Goal: Task Accomplishment & Management: Manage account settings

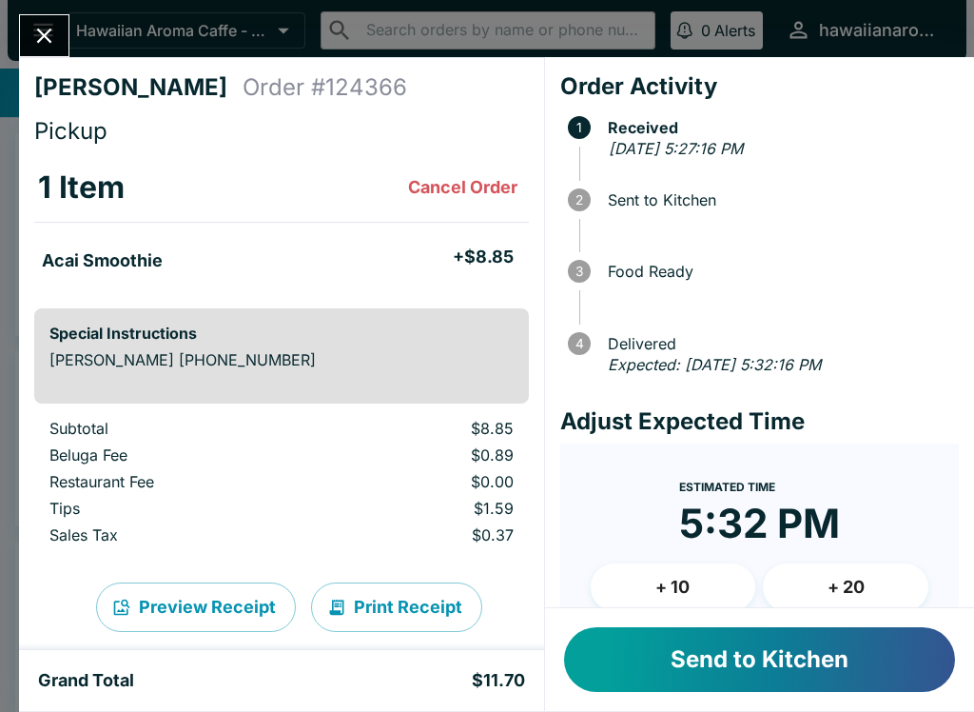
click at [670, 673] on button "Send to Kitchen" at bounding box center [759, 659] width 391 height 65
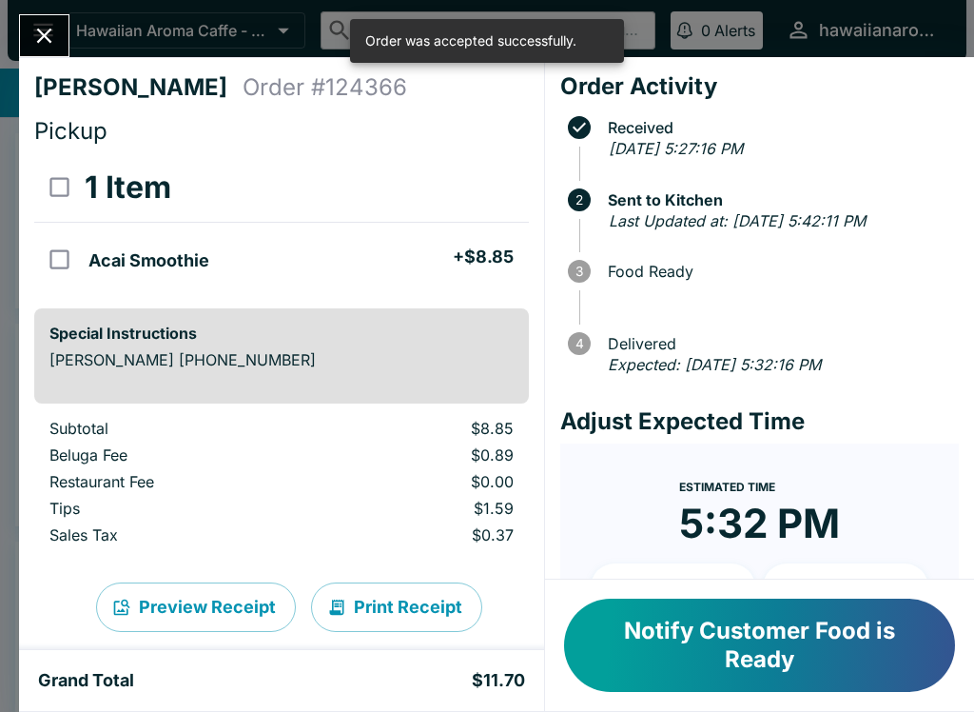
click at [60, 14] on div at bounding box center [44, 35] width 50 height 43
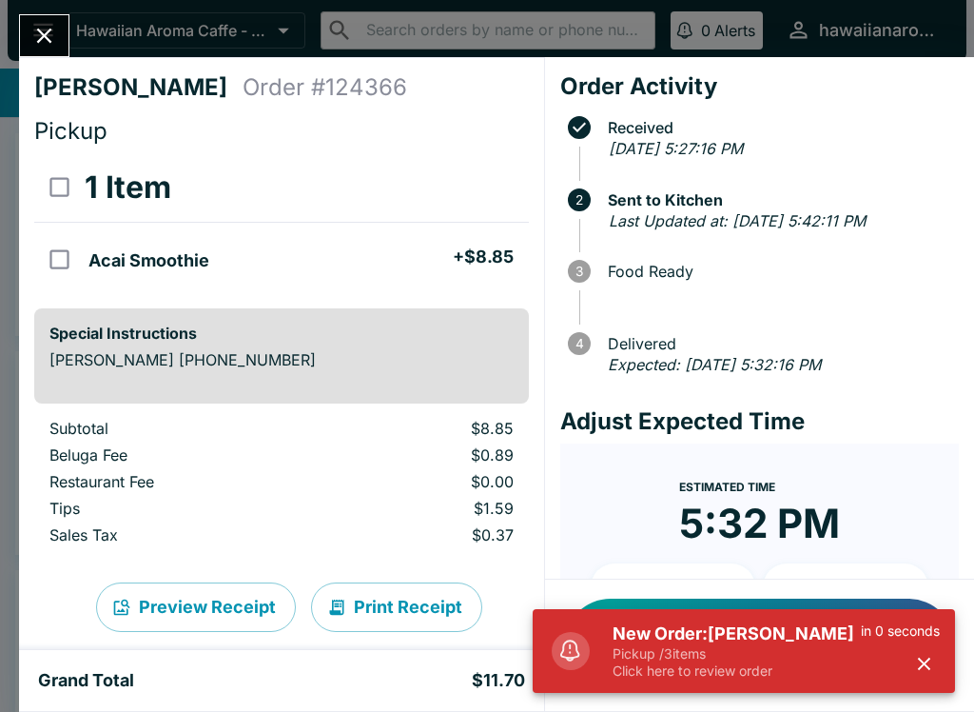
click at [59, 33] on button "Close" at bounding box center [44, 35] width 49 height 41
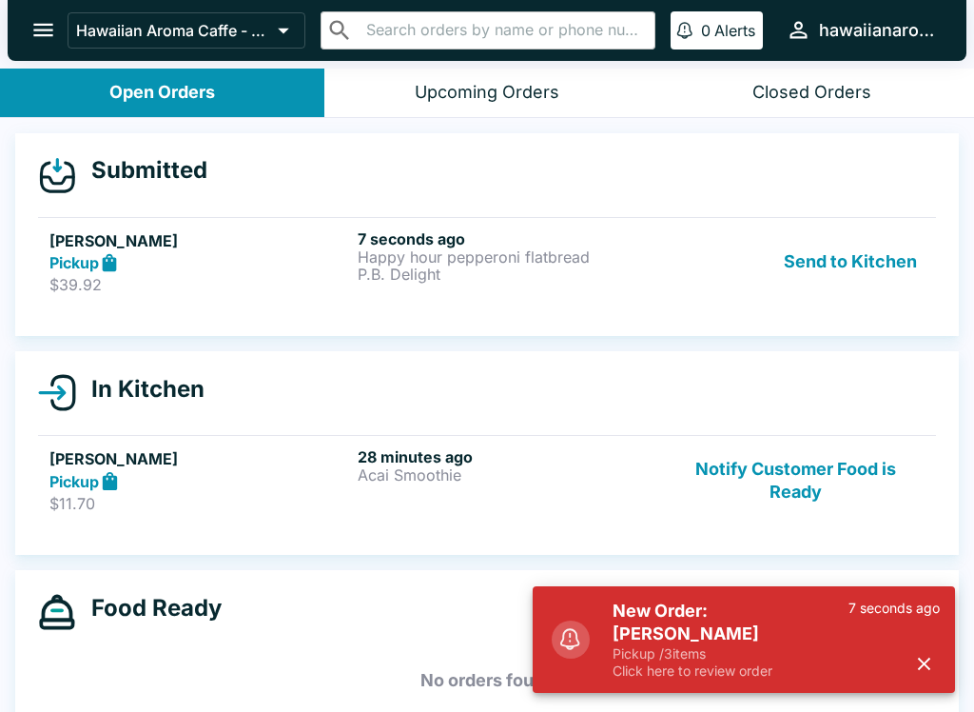
click at [685, 273] on div "Send to Kitchen" at bounding box center [796, 262] width 258 height 66
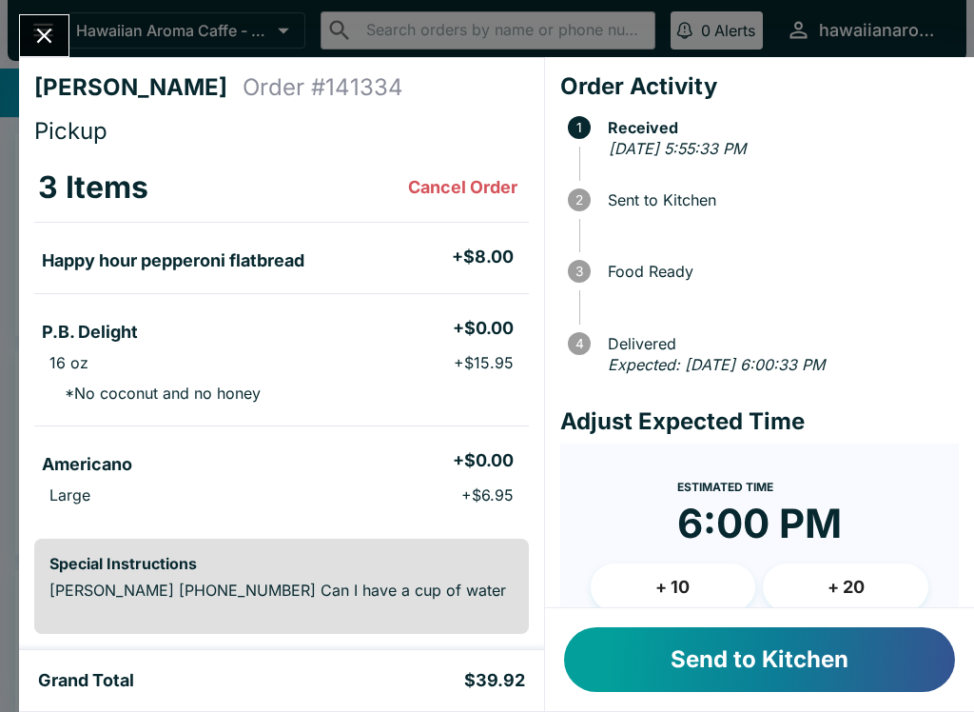
click at [938, 665] on div "New Order: [PERSON_NAME] Pickup / 3 items Click here to review order 10 seconds…" at bounding box center [744, 639] width 423 height 107
click at [820, 663] on button "Send to Kitchen" at bounding box center [759, 659] width 391 height 65
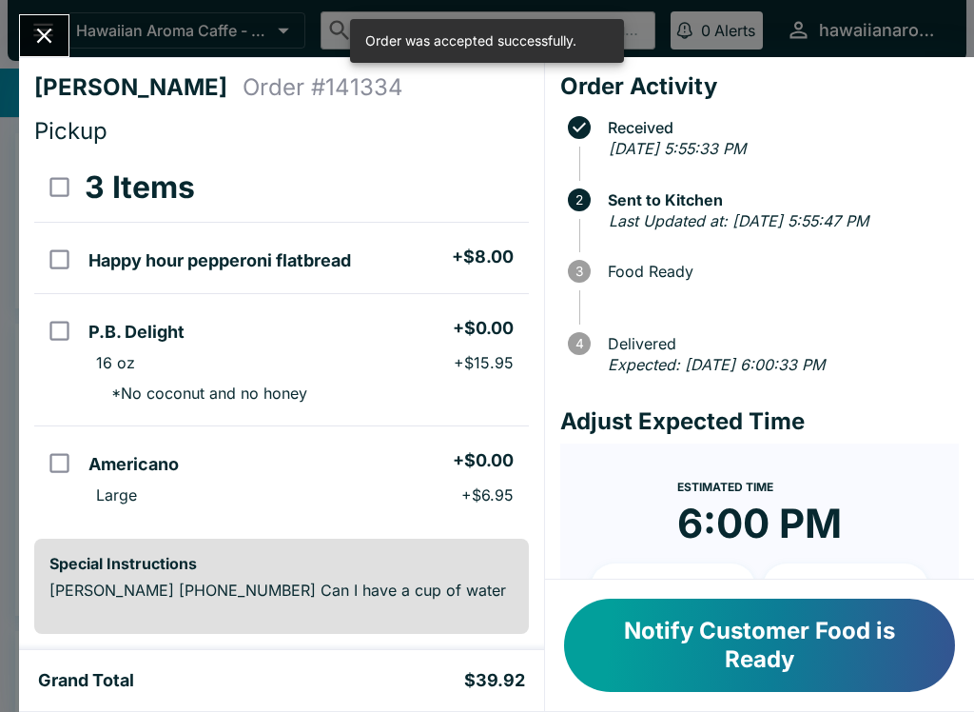
click at [73, 20] on div "[PERSON_NAME] Order # 141334 Pickup 3 Items Happy hour pepperoni flatbread + $8…" at bounding box center [487, 356] width 974 height 712
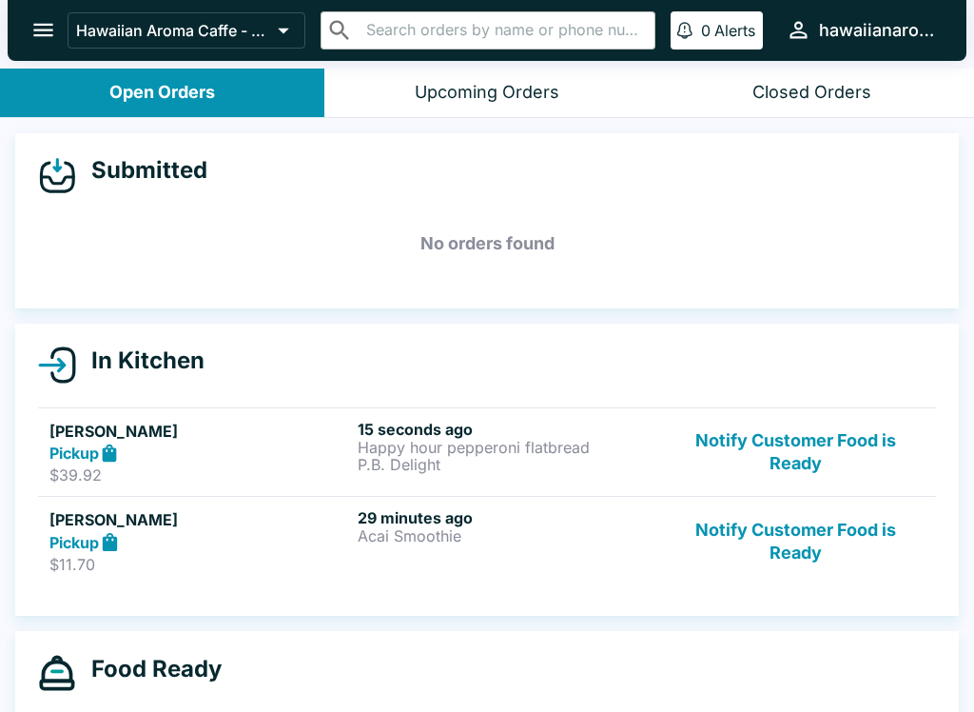
click at [263, 481] on p "$39.92" at bounding box center [199, 474] width 301 height 19
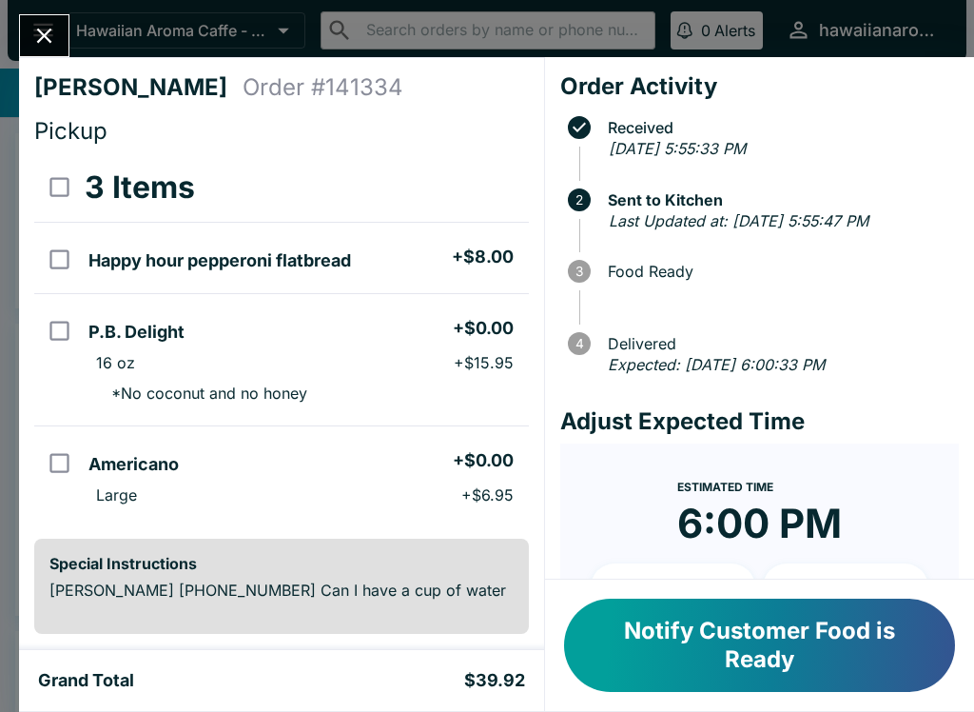
click at [673, 632] on button "Notify Customer Food is Ready" at bounding box center [759, 645] width 391 height 93
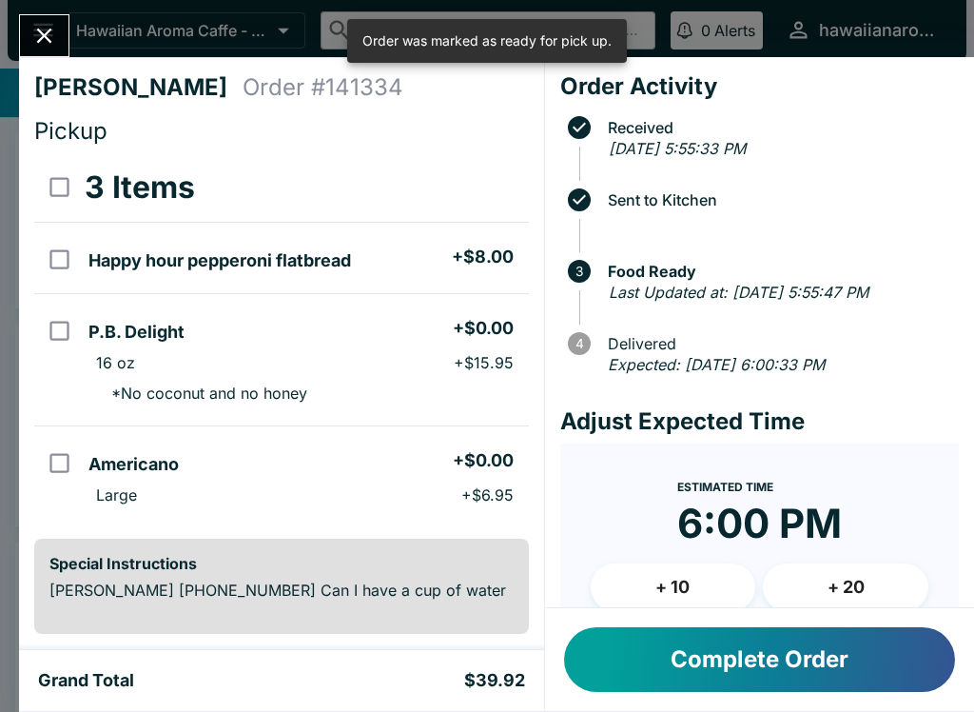
click at [670, 665] on button "Complete Order" at bounding box center [759, 659] width 391 height 65
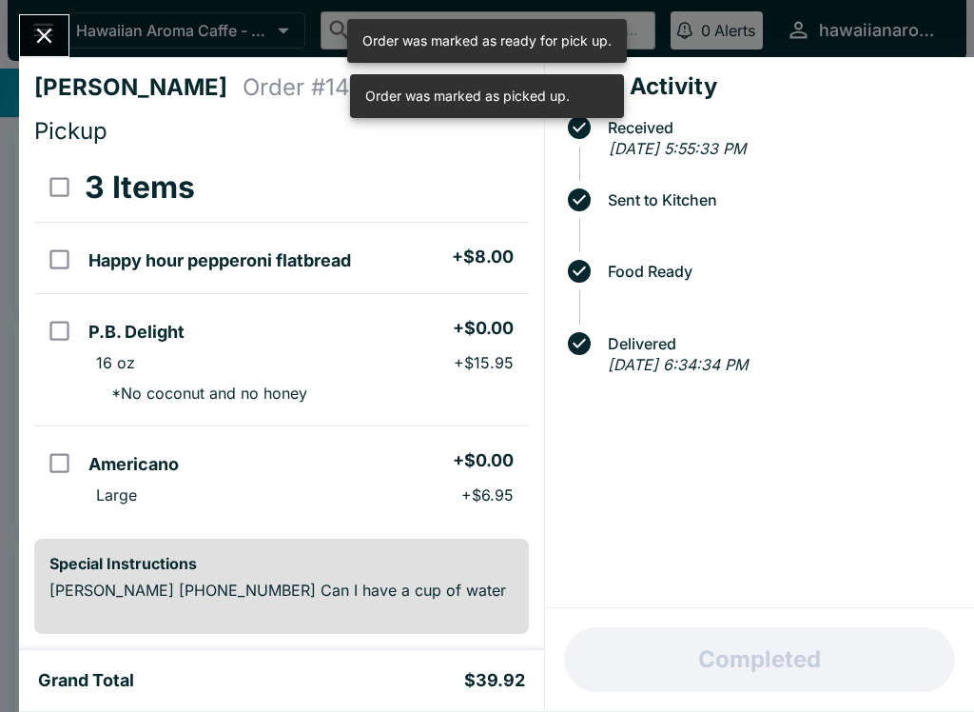
click at [5, 31] on div "[PERSON_NAME] Order # 141334 Pickup 3 Items Happy hour pepperoni flatbread + $8…" at bounding box center [487, 356] width 974 height 712
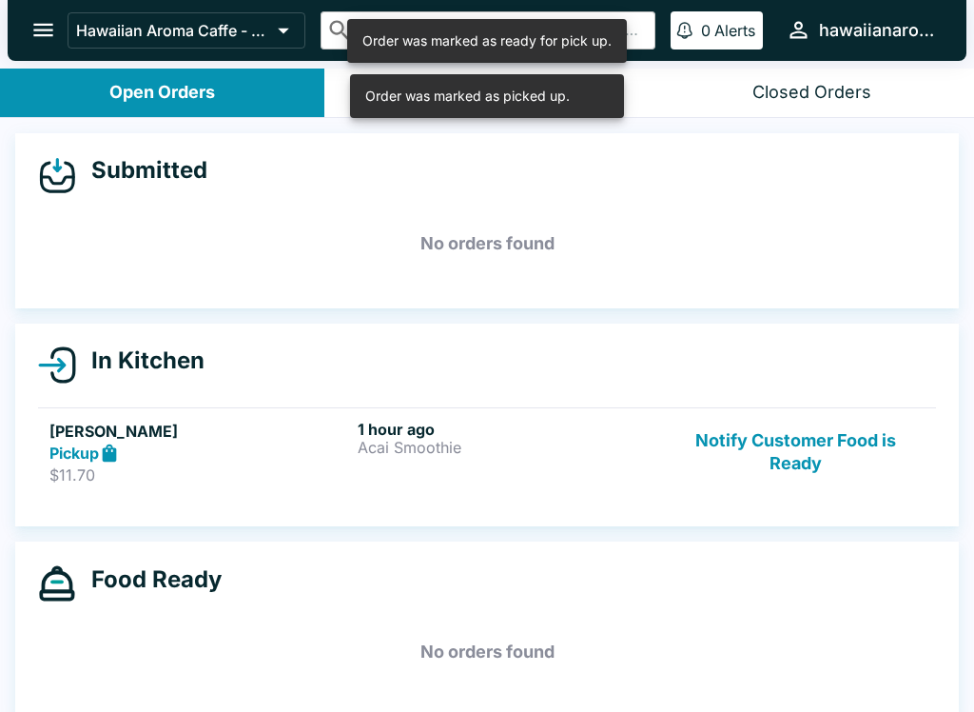
click at [49, 35] on icon "open drawer" at bounding box center [43, 30] width 20 height 13
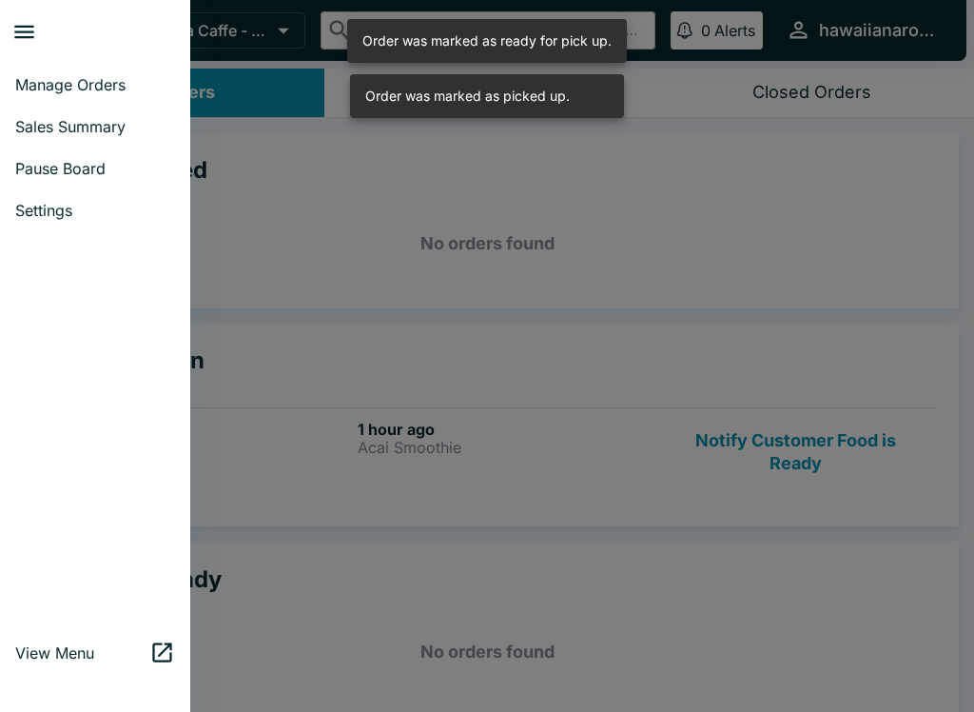
click at [361, 487] on div at bounding box center [487, 356] width 974 height 712
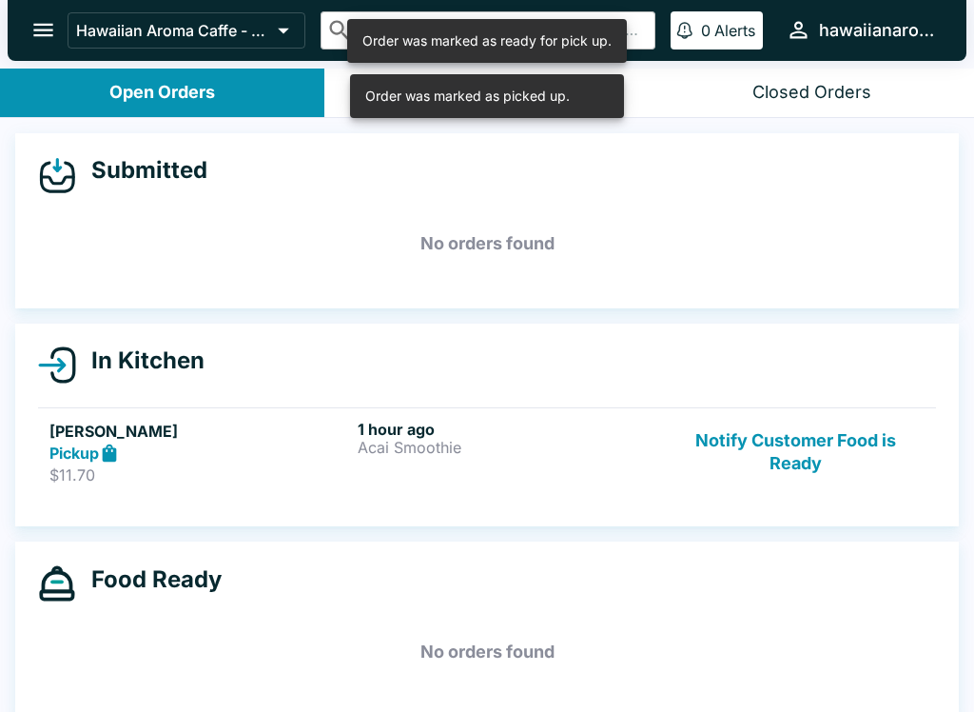
click at [734, 441] on button "Notify Customer Food is Ready" at bounding box center [796, 453] width 258 height 66
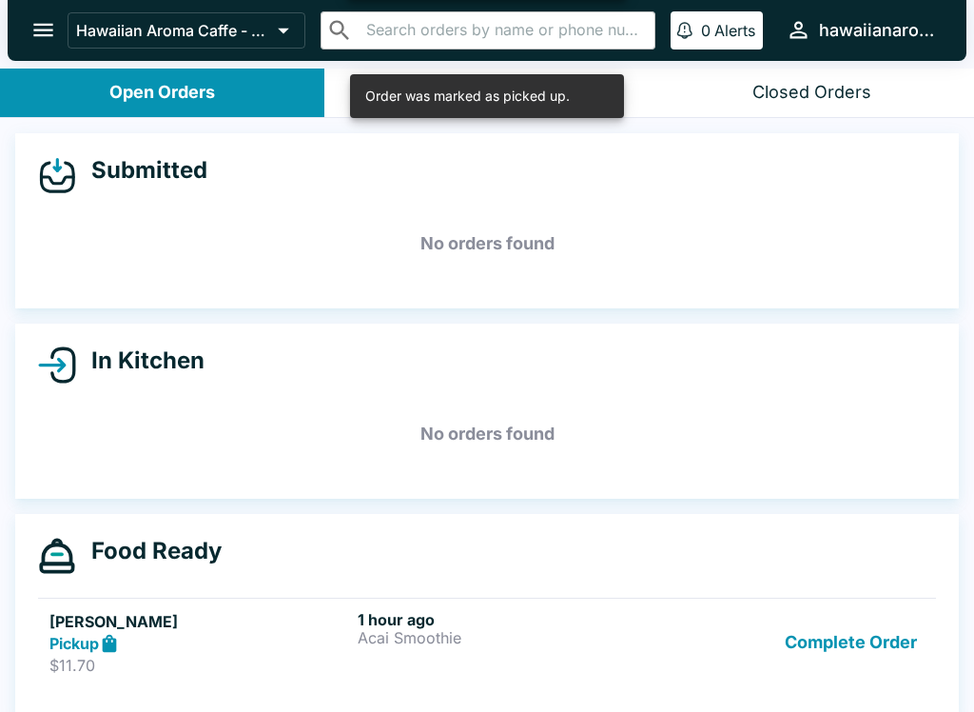
click at [851, 637] on button "Complete Order" at bounding box center [850, 643] width 147 height 66
